Goal: Task Accomplishment & Management: Manage account settings

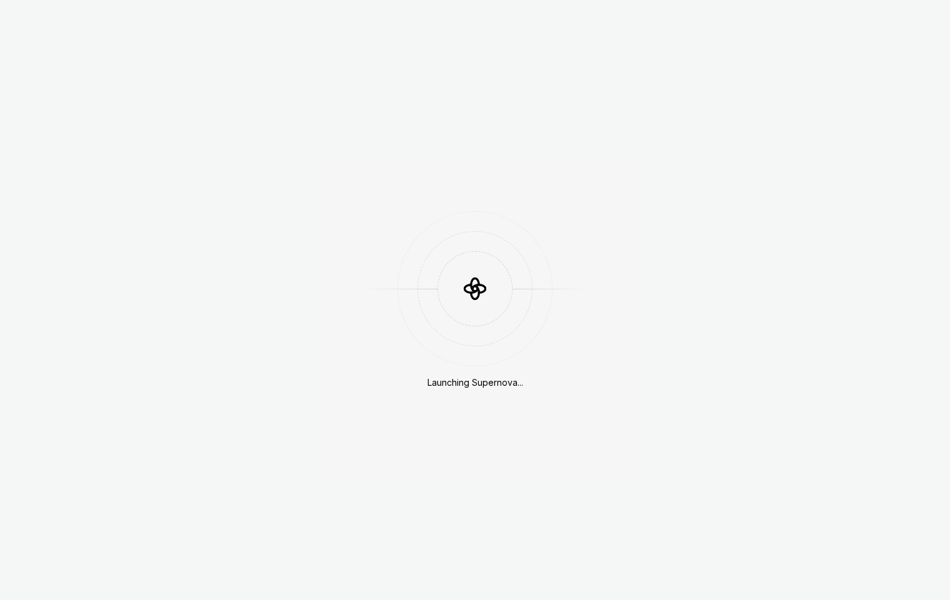
click at [646, 158] on div "Launching Supernova..." at bounding box center [475, 300] width 950 height 600
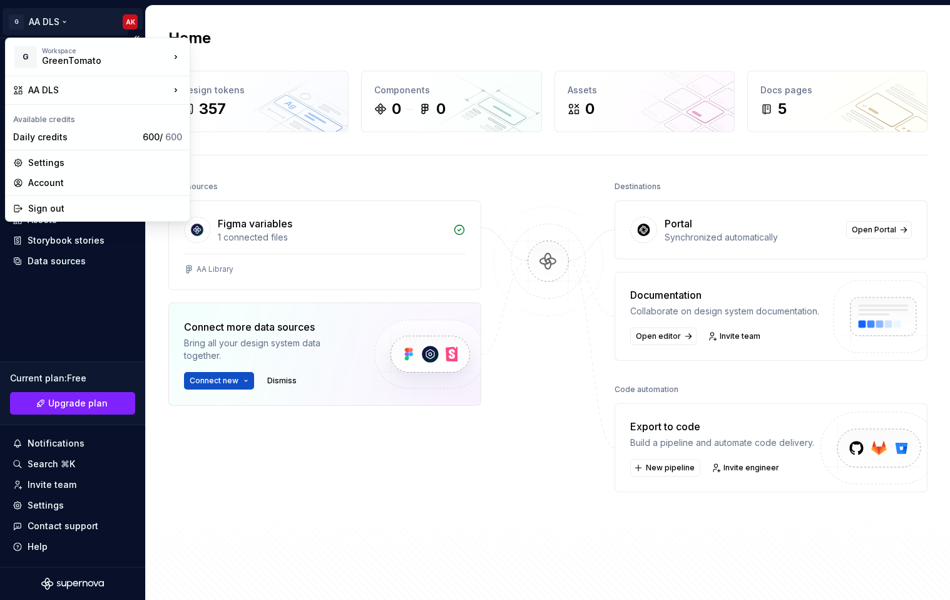
click at [46, 21] on html "G AA DLS AK Home Documentation Analytics Code automation Design system data Des…" at bounding box center [475, 300] width 950 height 600
click at [56, 208] on div "Sign out" at bounding box center [105, 208] width 154 height 13
